Goal: Transaction & Acquisition: Subscribe to service/newsletter

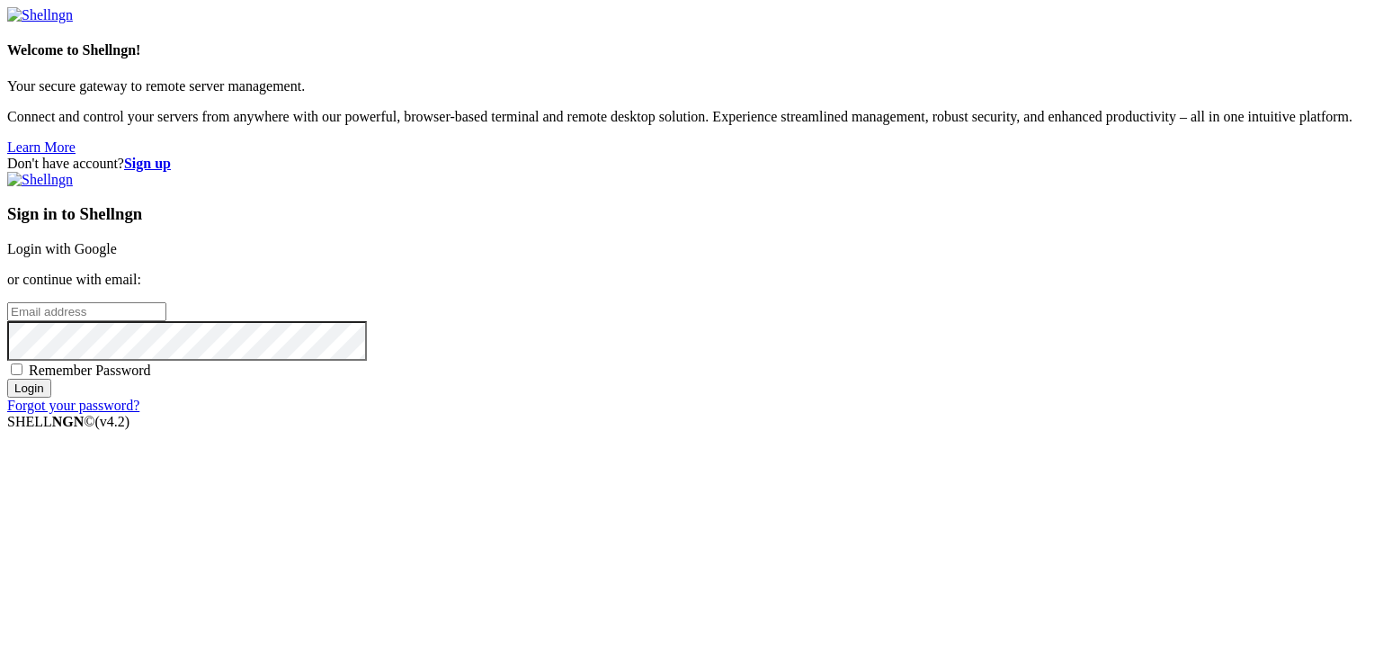
click at [166, 321] on input "email" at bounding box center [86, 311] width 159 height 19
type input "[EMAIL_ADDRESS][DOMAIN_NAME]"
click at [51, 397] on input "Login" at bounding box center [29, 388] width 44 height 19
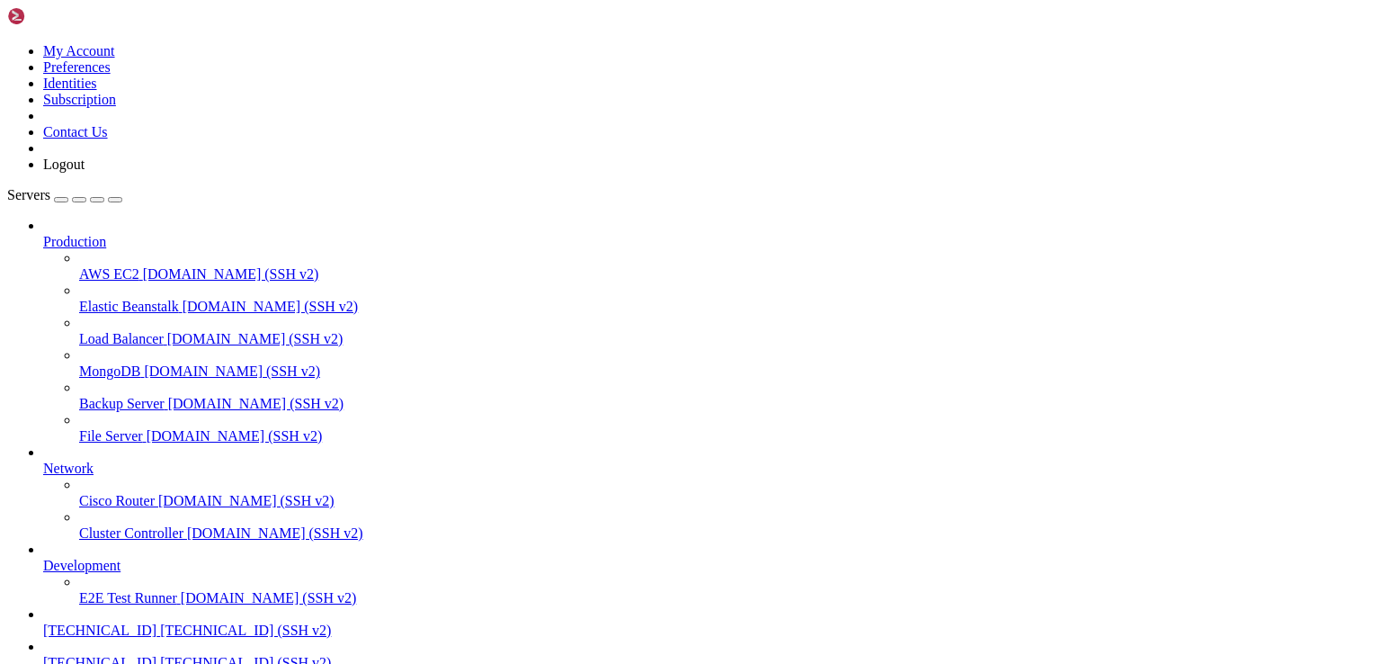
scroll to position [109, 0]
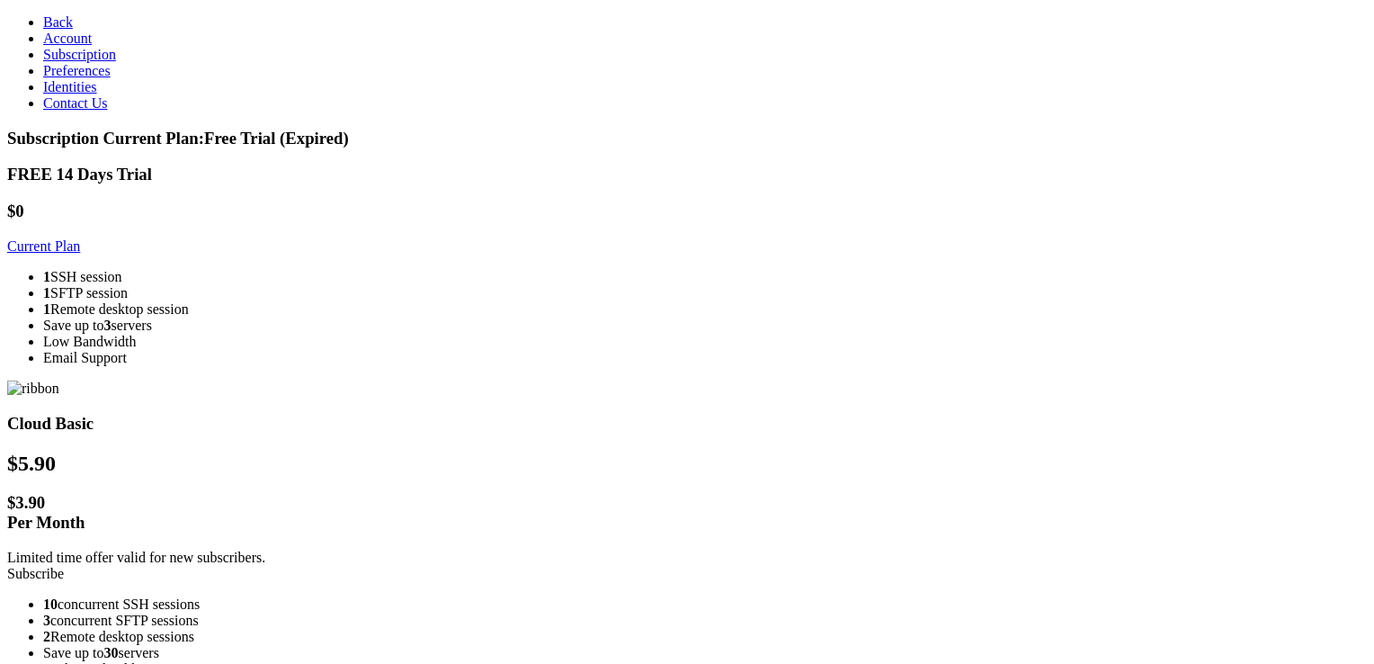
click at [80, 238] on link "Current Plan" at bounding box center [43, 245] width 73 height 15
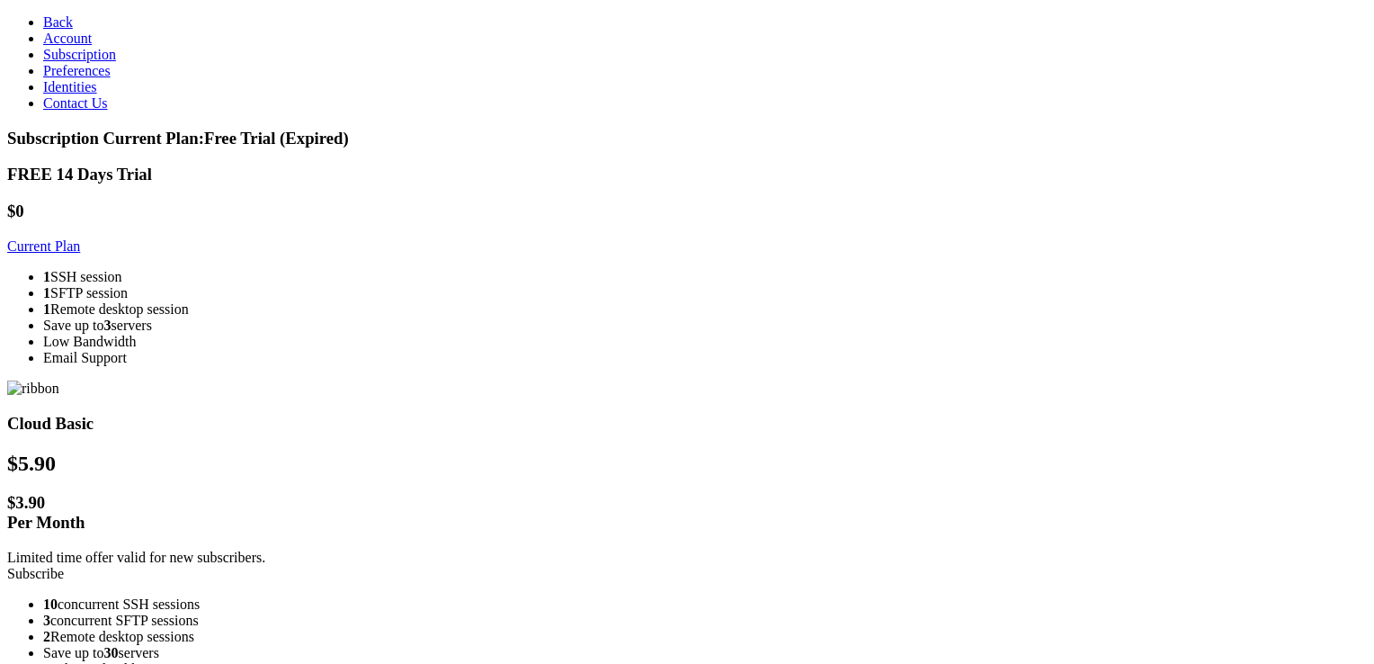
click at [80, 238] on link "Current Plan" at bounding box center [43, 245] width 73 height 15
